Goal: Navigation & Orientation: Find specific page/section

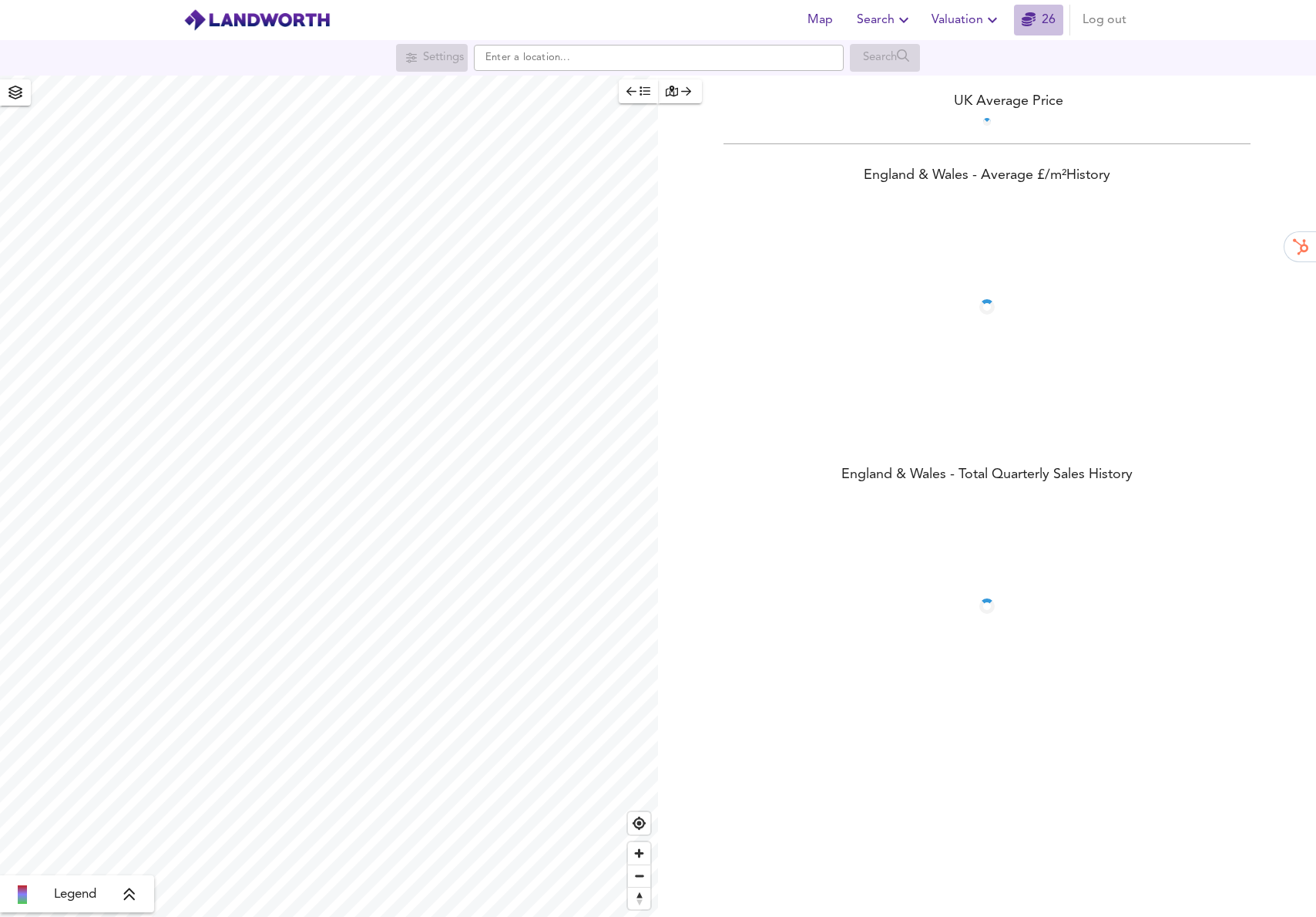
click at [1029, 21] on icon "button" at bounding box center [1029, 19] width 14 height 14
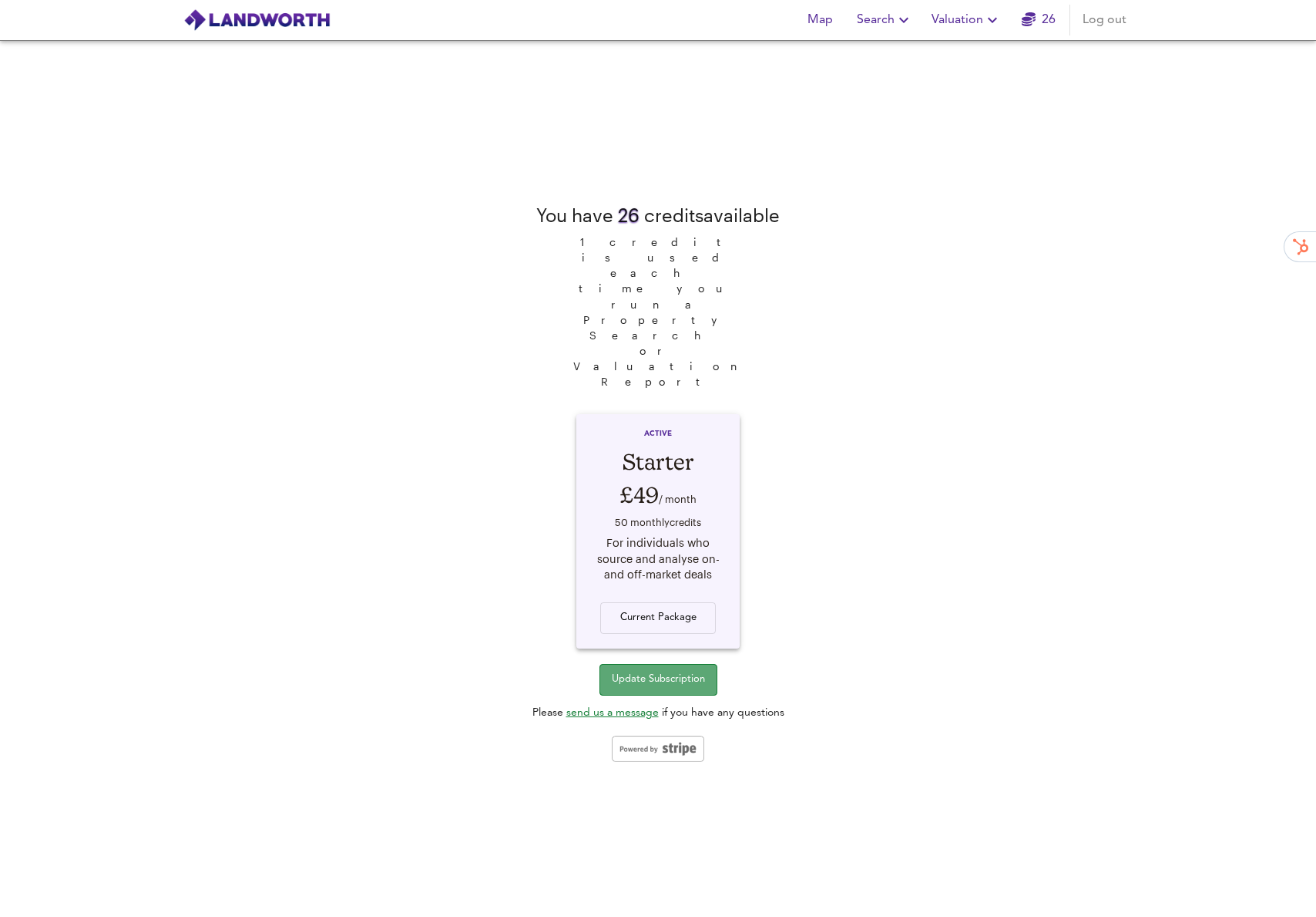
click at [657, 671] on span "Update Subscription" at bounding box center [659, 679] width 93 height 18
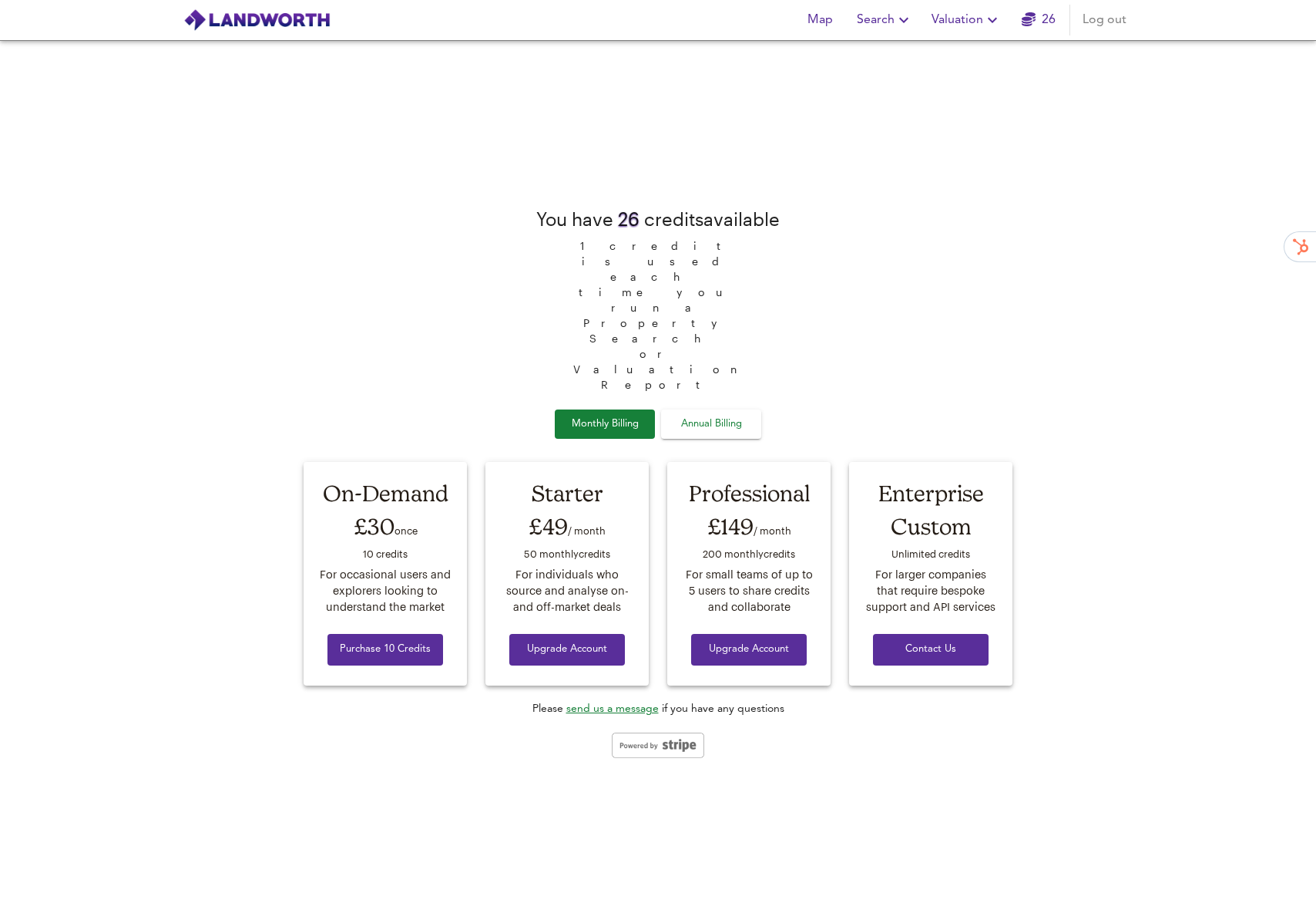
click at [390, 188] on div "You have 26 credit s available 1 credit is used each time you run a Property Se…" at bounding box center [658, 478] width 727 height 876
click at [830, 16] on span "Map" at bounding box center [820, 20] width 37 height 22
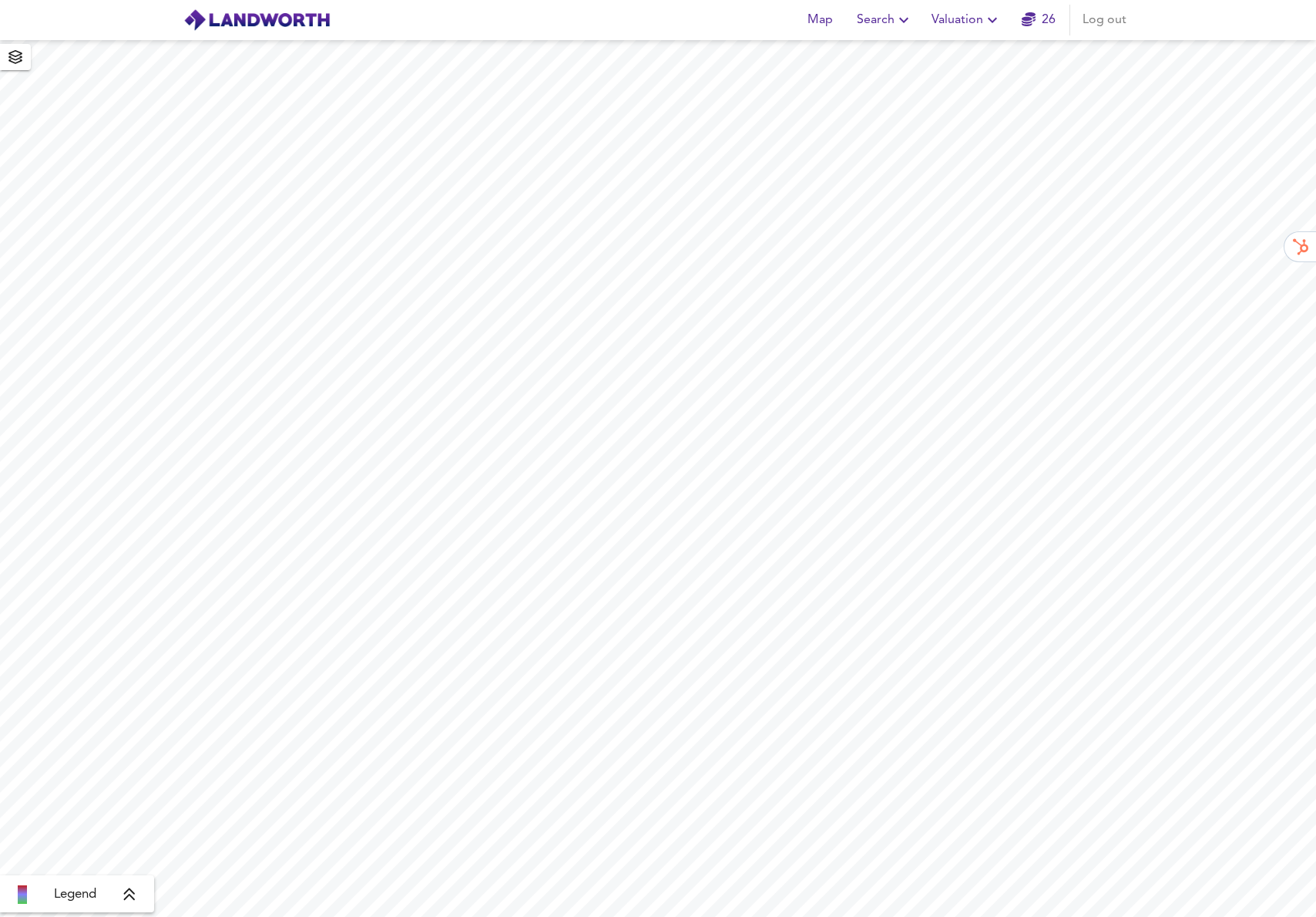
click at [867, 16] on span "Search" at bounding box center [885, 20] width 56 height 22
click at [947, 15] on span "Valuation" at bounding box center [966, 20] width 70 height 22
click at [24, 54] on span "button" at bounding box center [16, 57] width 25 height 22
